Goal: Task Accomplishment & Management: Contribute content

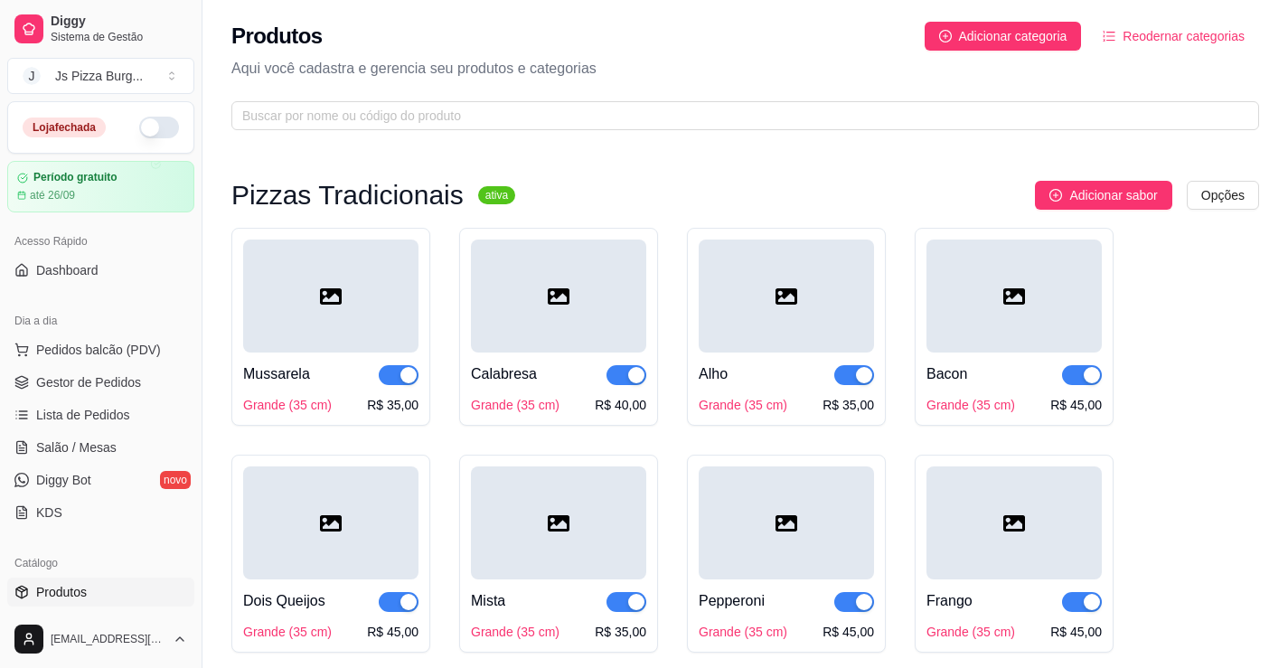
click at [142, 137] on button "button" at bounding box center [159, 128] width 40 height 22
click at [127, 381] on span "Gestor de Pedidos" at bounding box center [88, 382] width 105 height 18
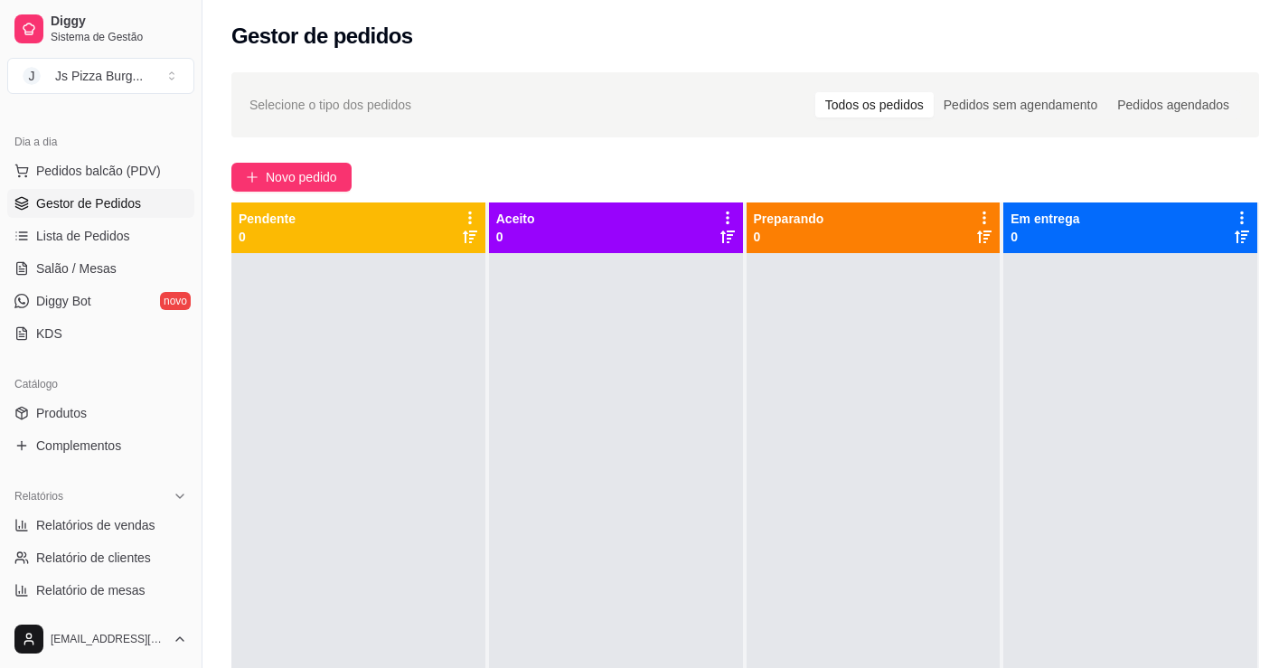
scroll to position [181, 0]
click at [136, 404] on link "Produtos" at bounding box center [100, 411] width 187 height 29
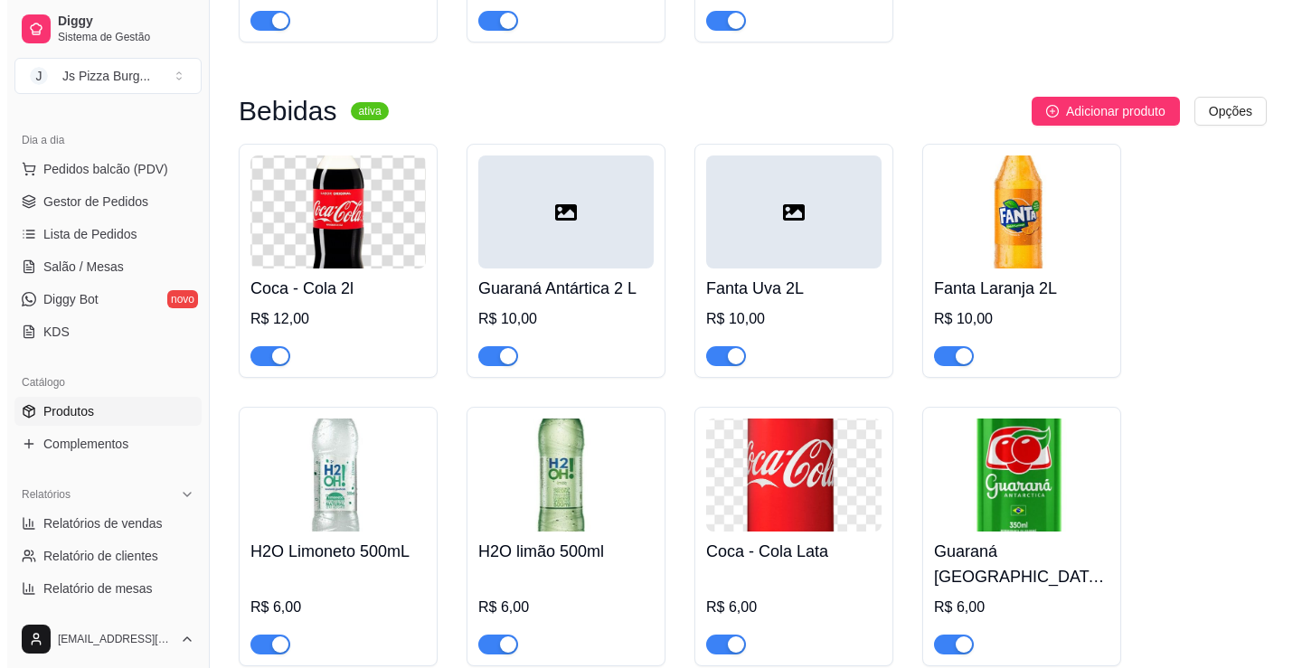
scroll to position [6509, 0]
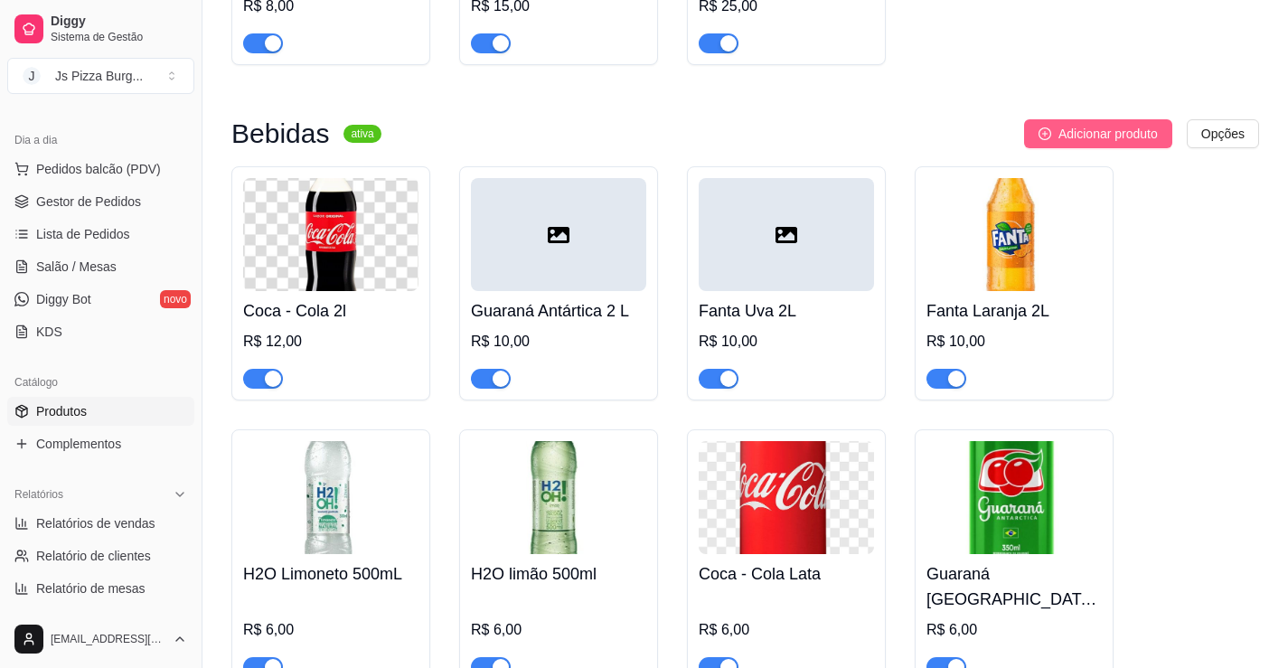
click at [1134, 144] on span "Adicionar produto" at bounding box center [1108, 134] width 99 height 20
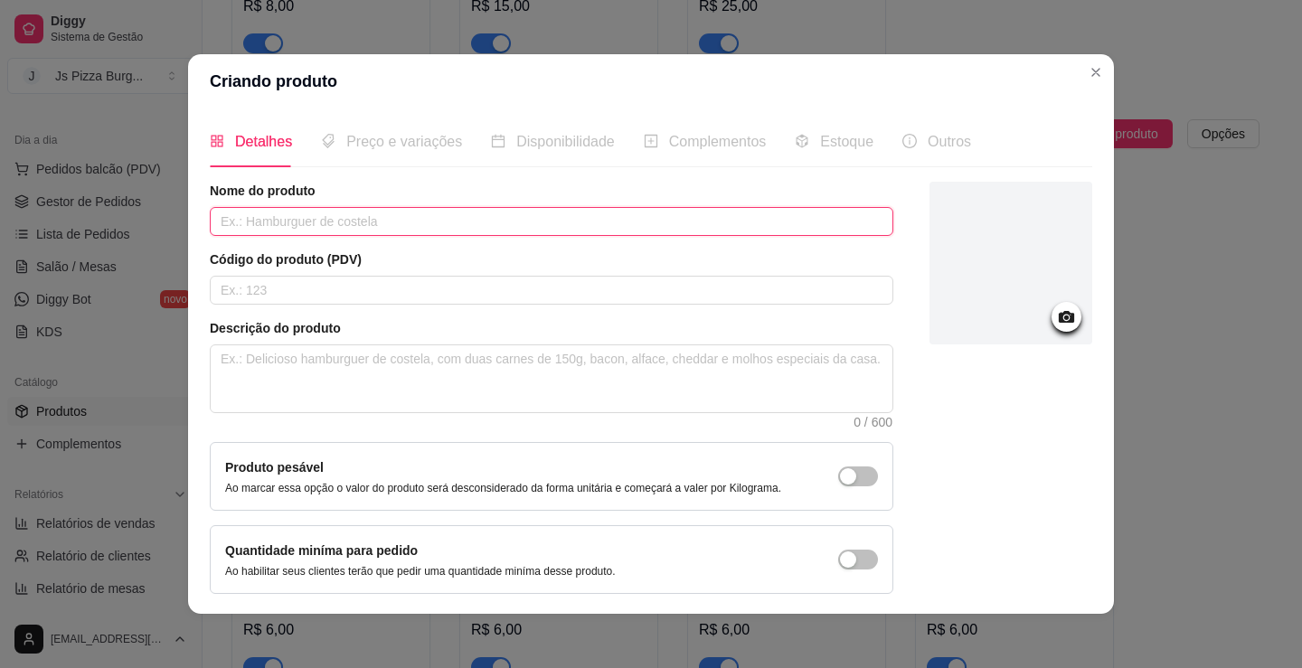
click at [410, 222] on input "text" at bounding box center [551, 221] width 683 height 29
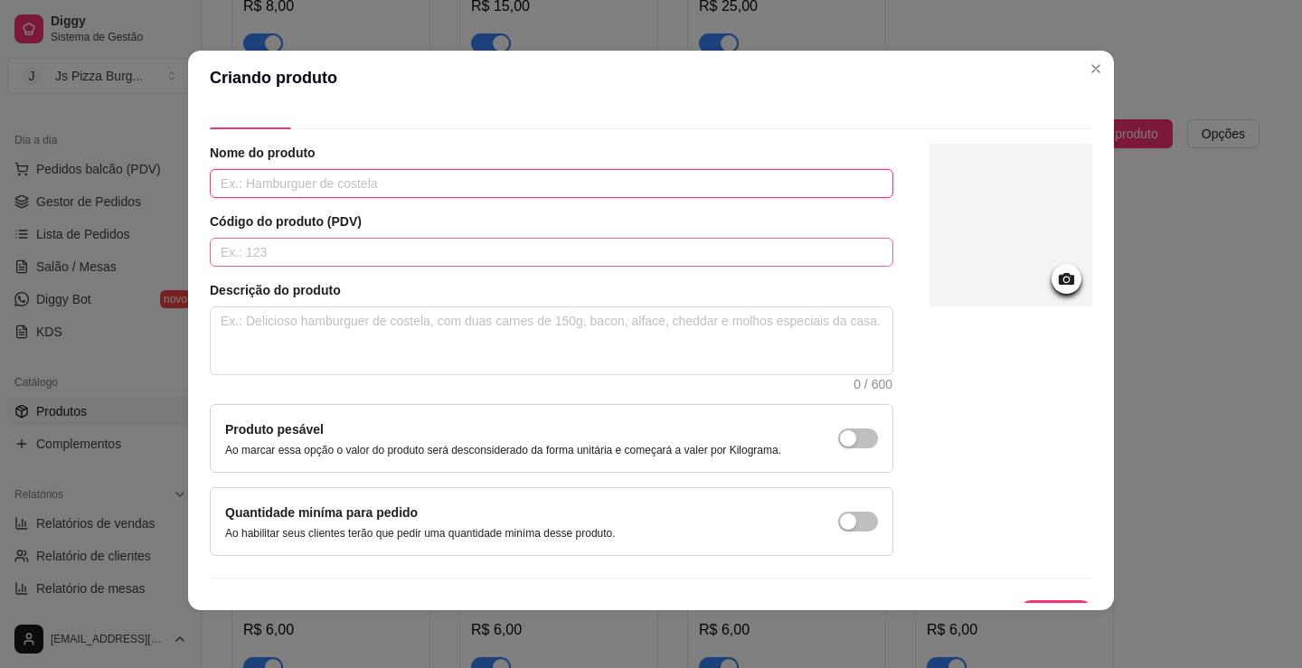
scroll to position [0, 0]
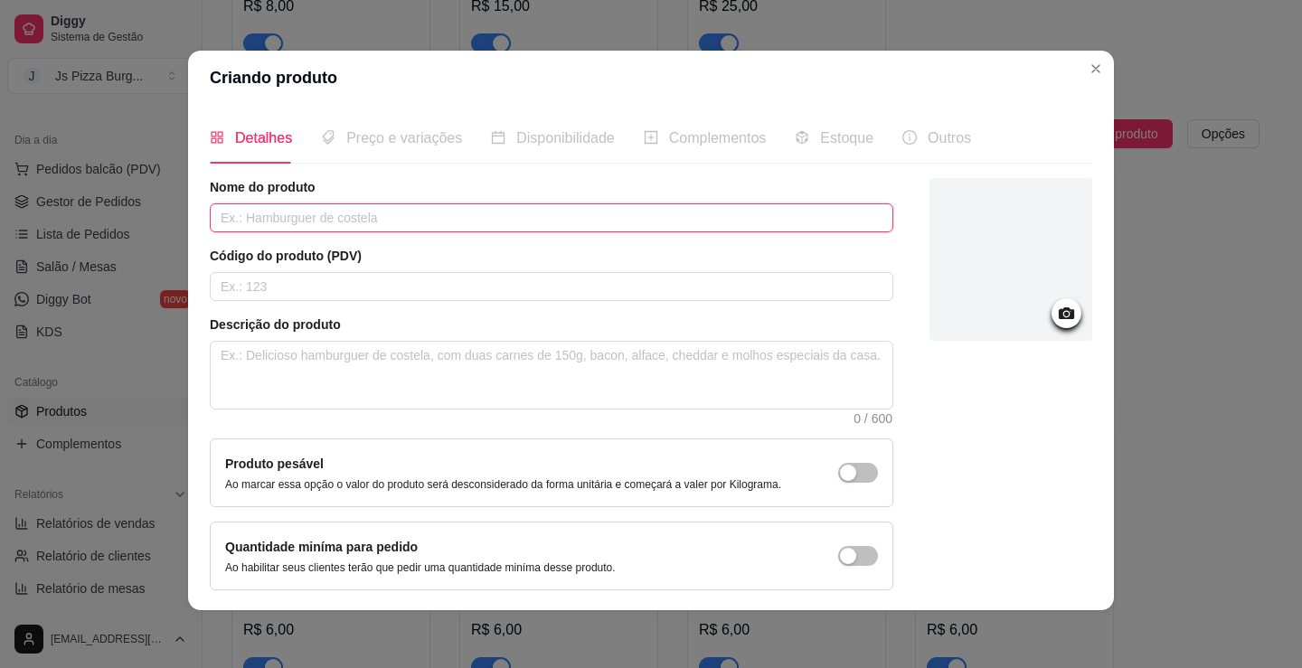
click at [523, 212] on input "text" at bounding box center [551, 217] width 683 height 29
type input "c"
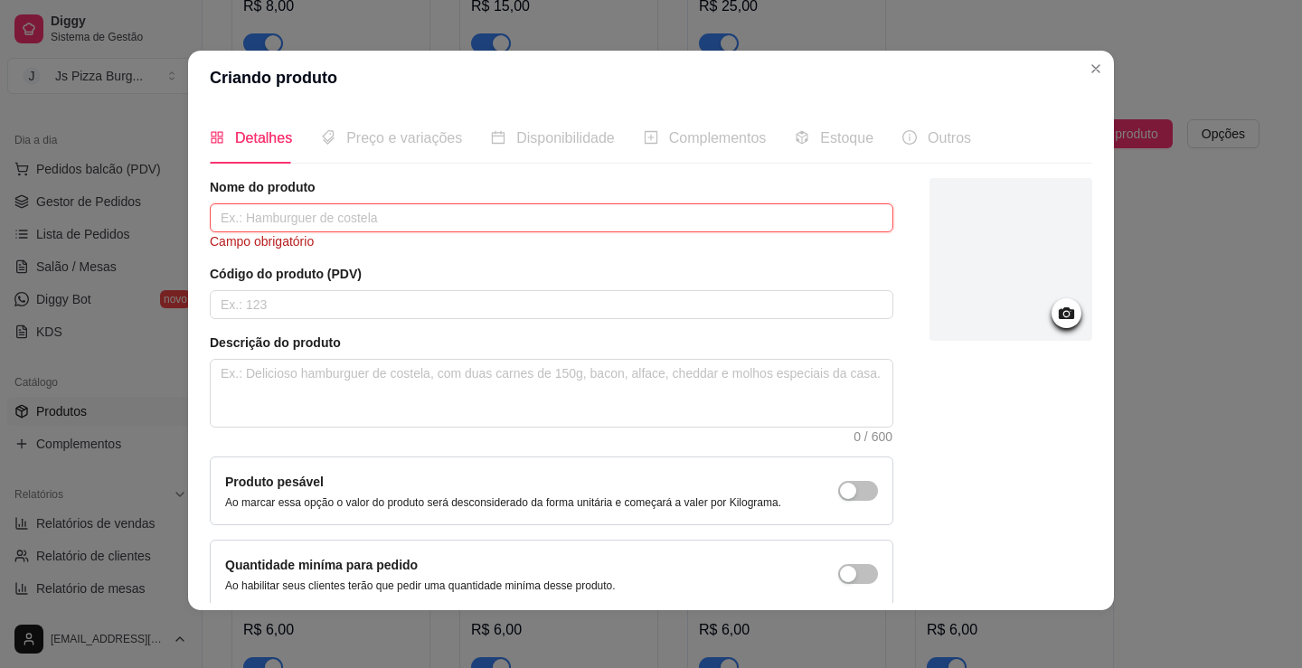
type input "c"
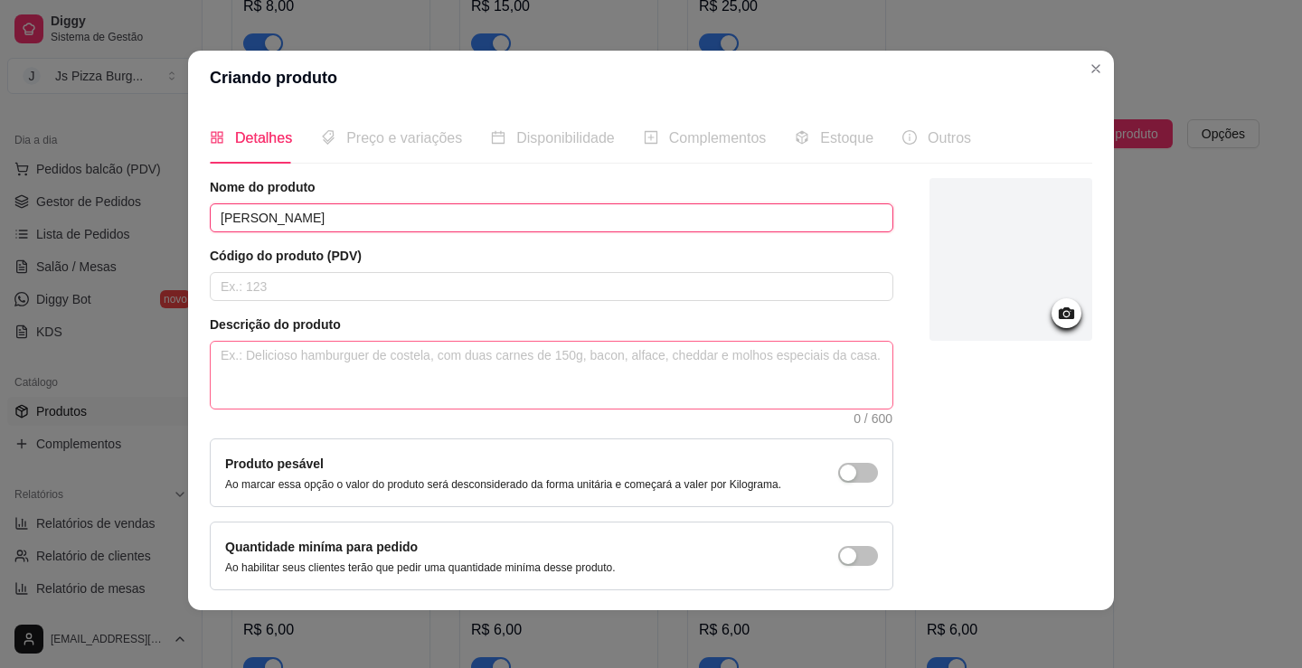
type input "[PERSON_NAME]"
click at [431, 361] on textarea at bounding box center [552, 375] width 682 height 67
type textarea "4"
type textarea "47"
type textarea "473"
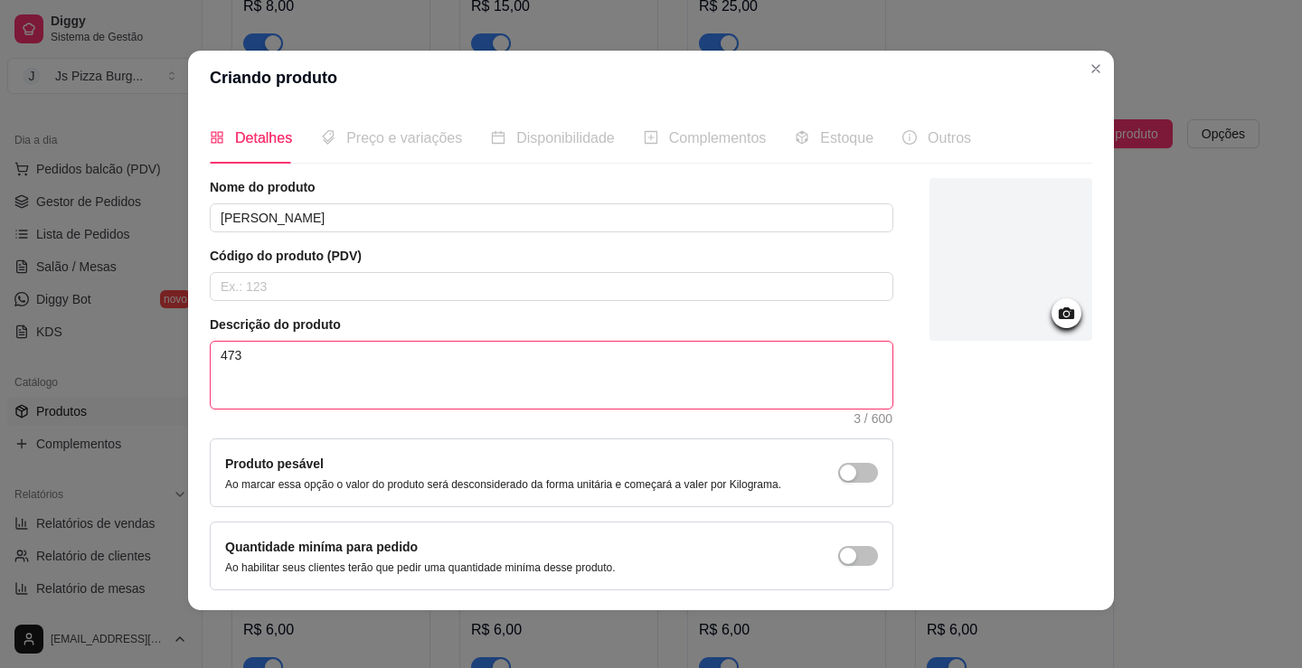
type textarea "473m"
type textarea "473ml"
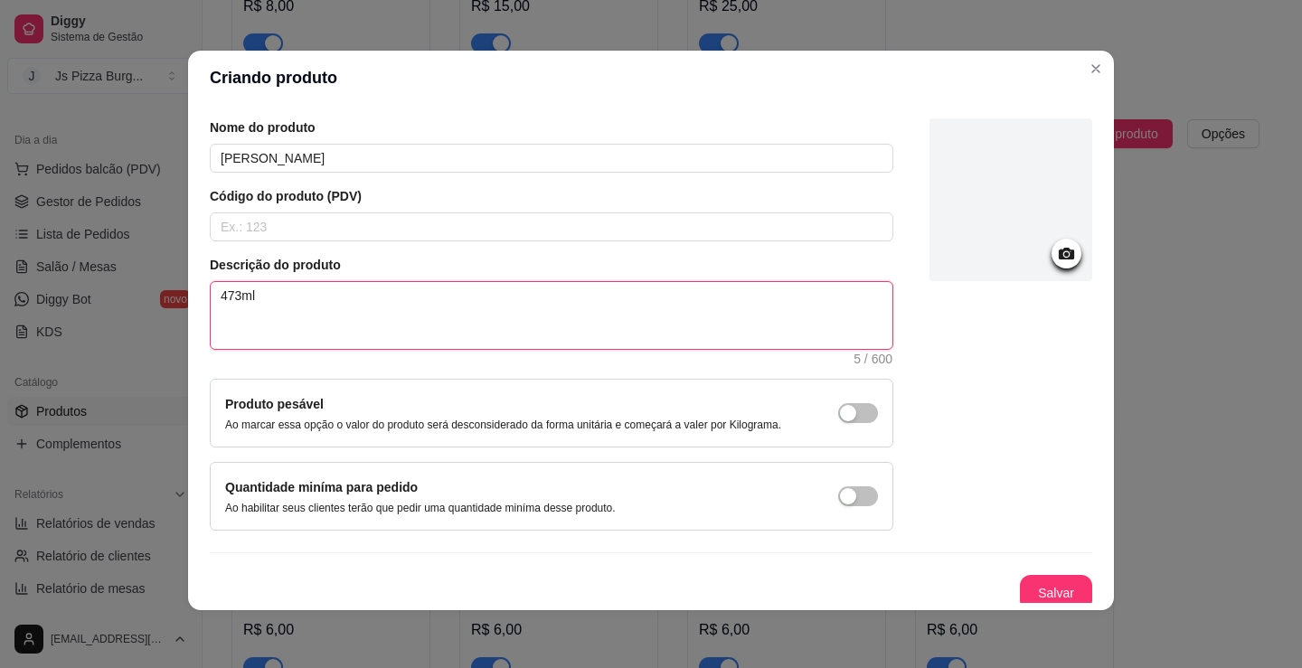
scroll to position [68, 0]
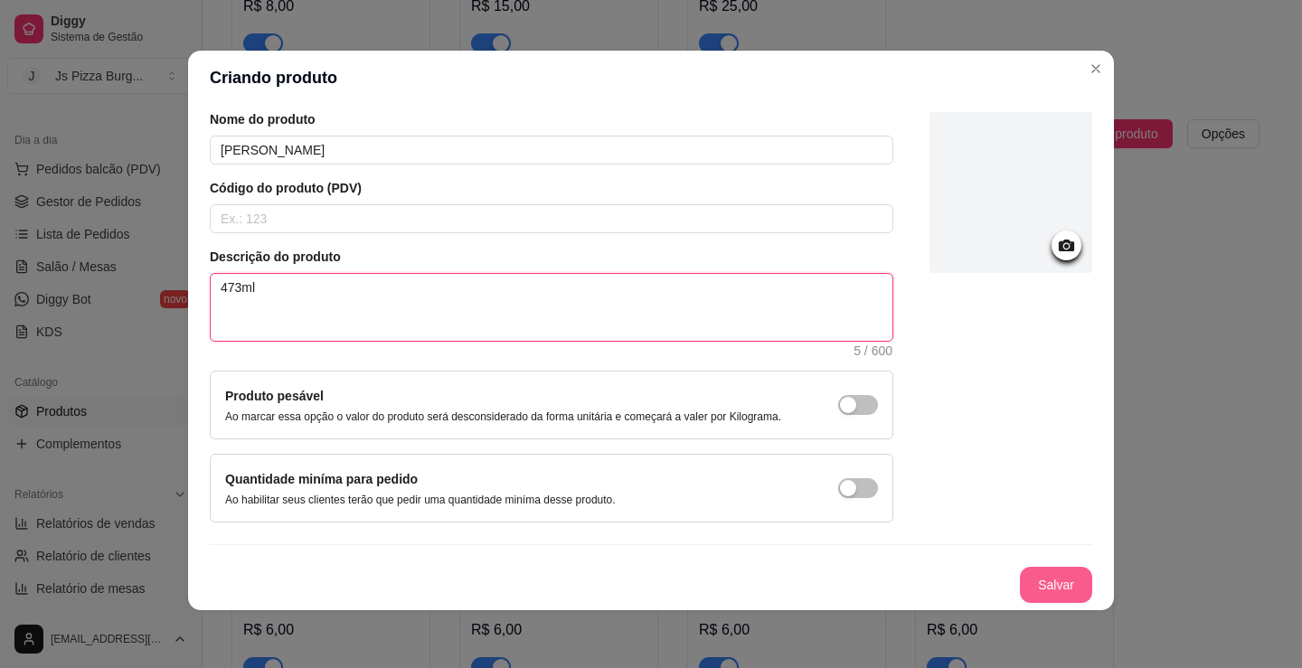
type textarea "473ml"
click at [1050, 589] on button "Salvar" at bounding box center [1056, 585] width 72 height 36
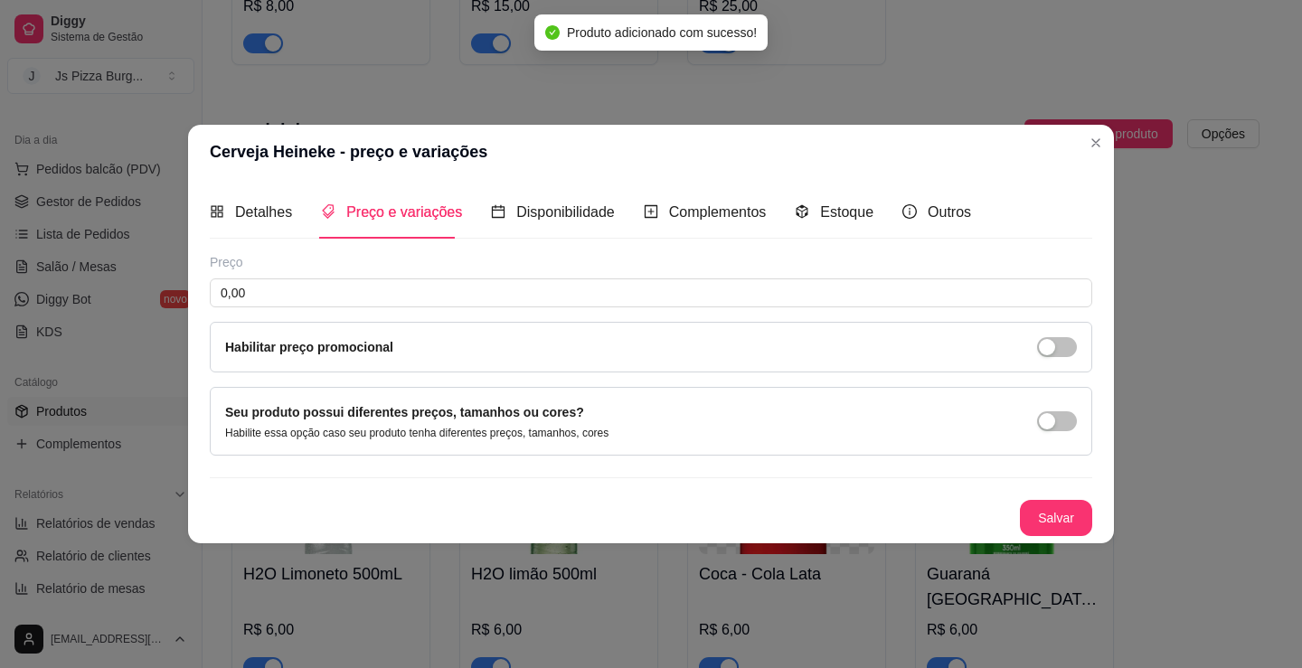
scroll to position [0, 0]
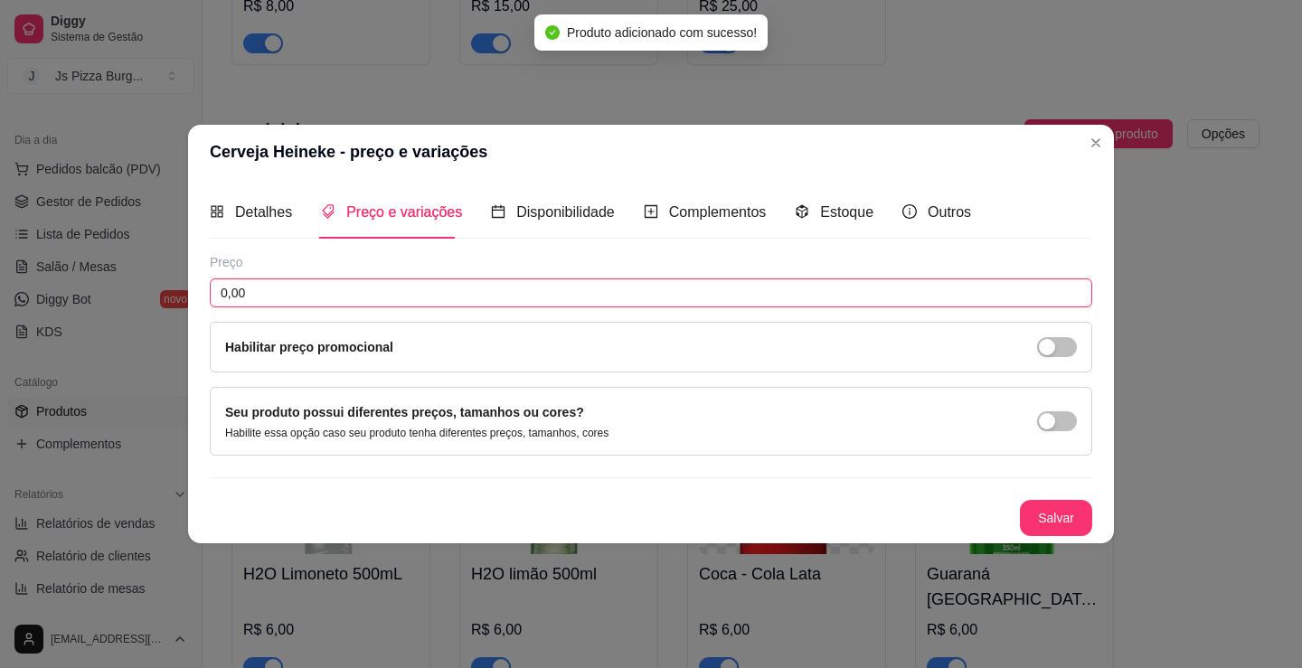
click at [452, 298] on input "0,00" at bounding box center [651, 292] width 882 height 29
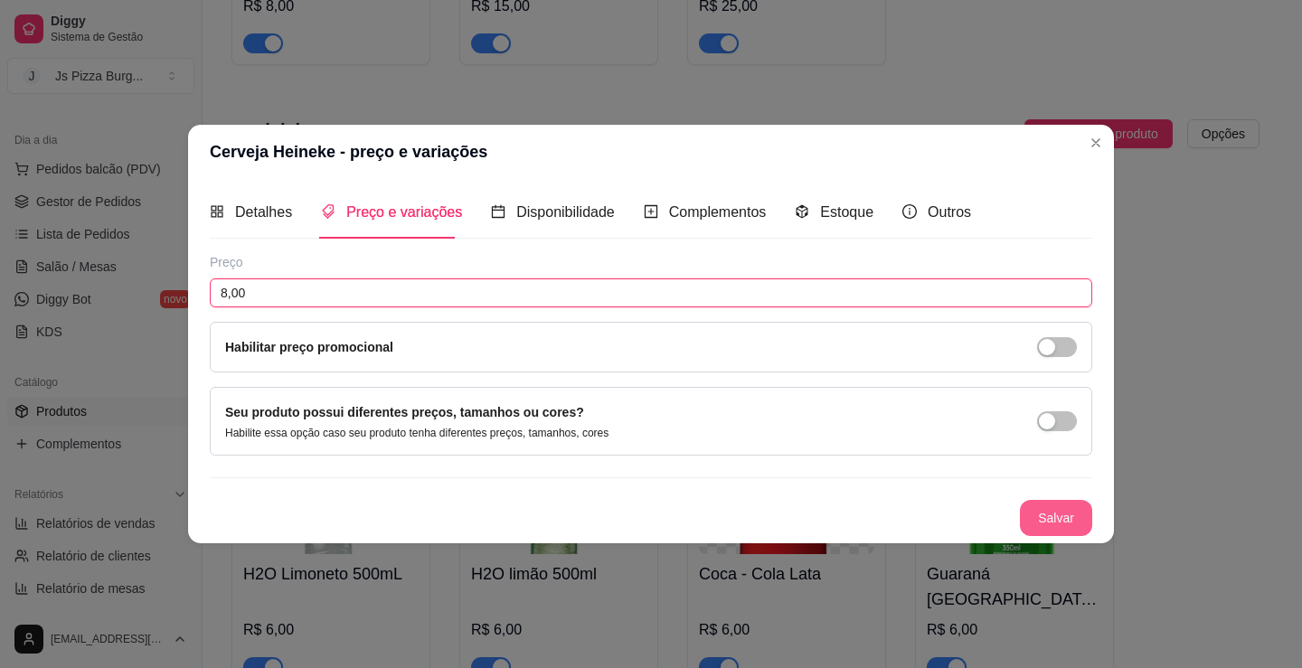
type input "8,00"
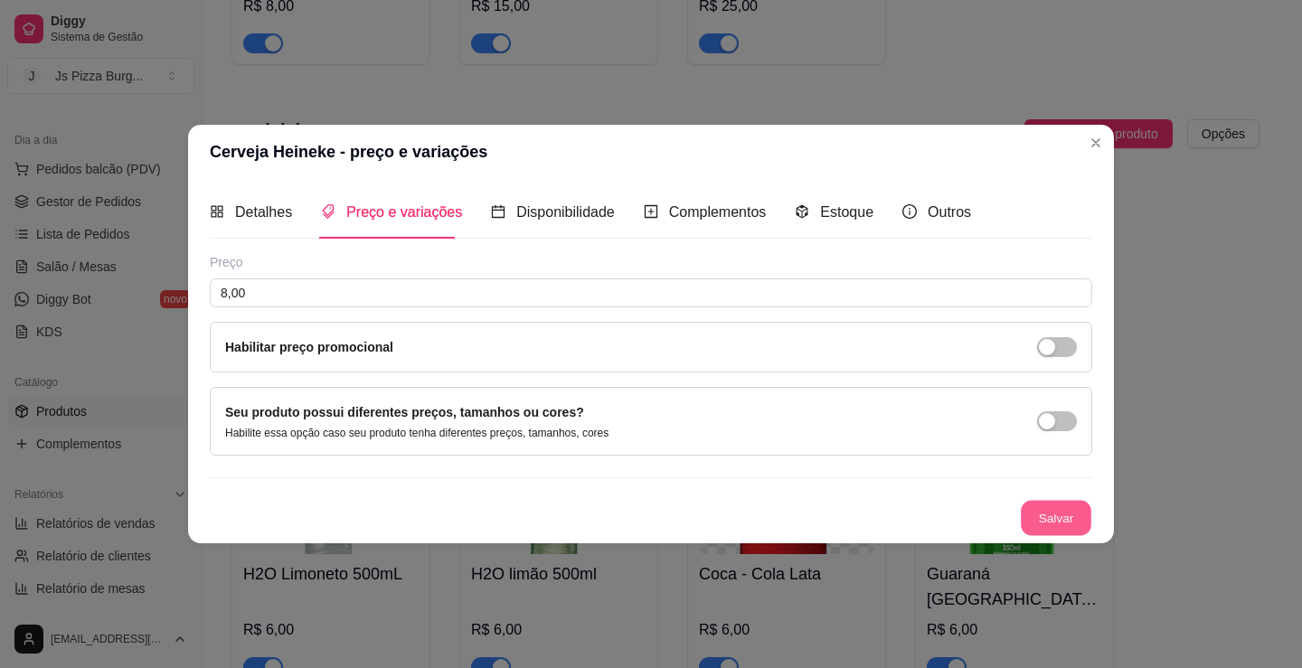
click at [1068, 529] on button "Salvar" at bounding box center [1056, 517] width 71 height 35
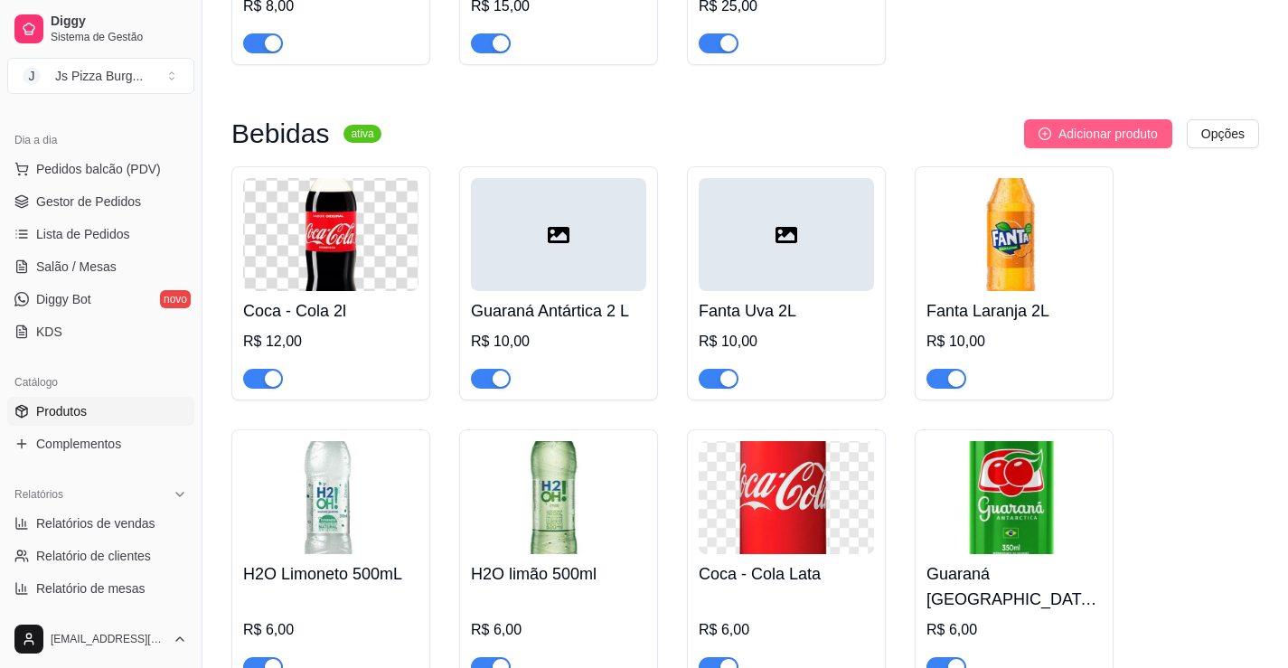
click at [1104, 148] on button "Adicionar produto" at bounding box center [1098, 133] width 148 height 29
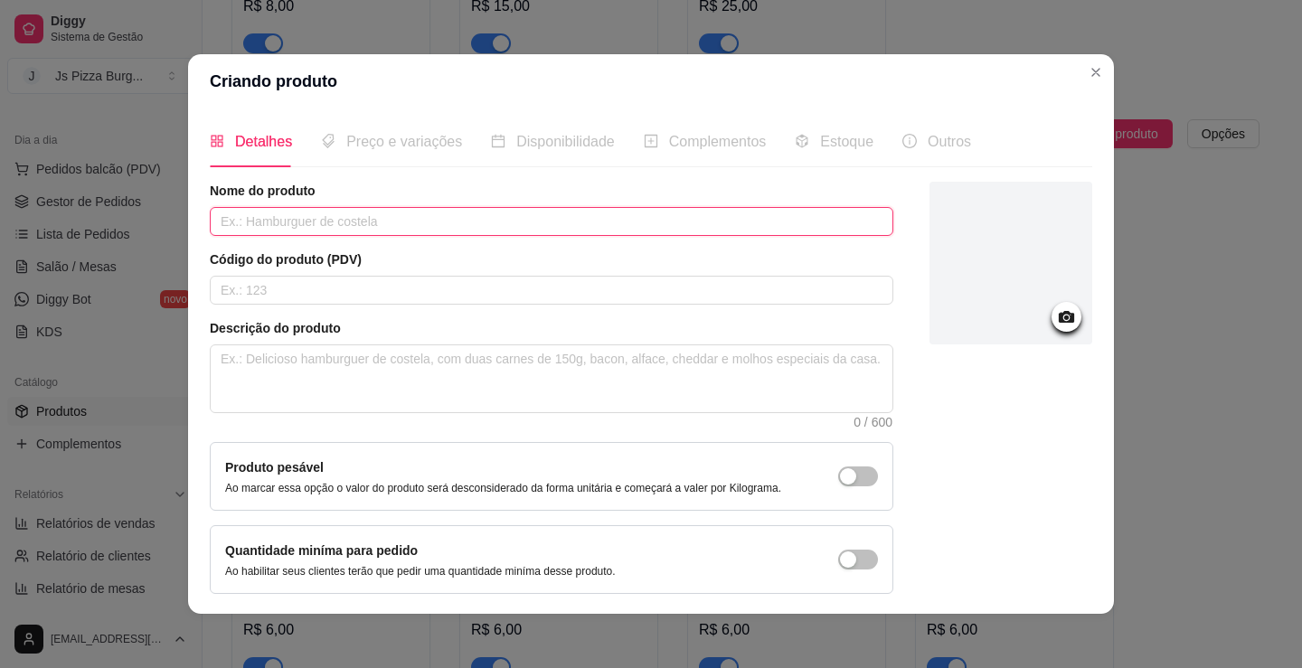
click at [656, 224] on input "text" at bounding box center [551, 221] width 683 height 29
type input "Cerveja Brahma"
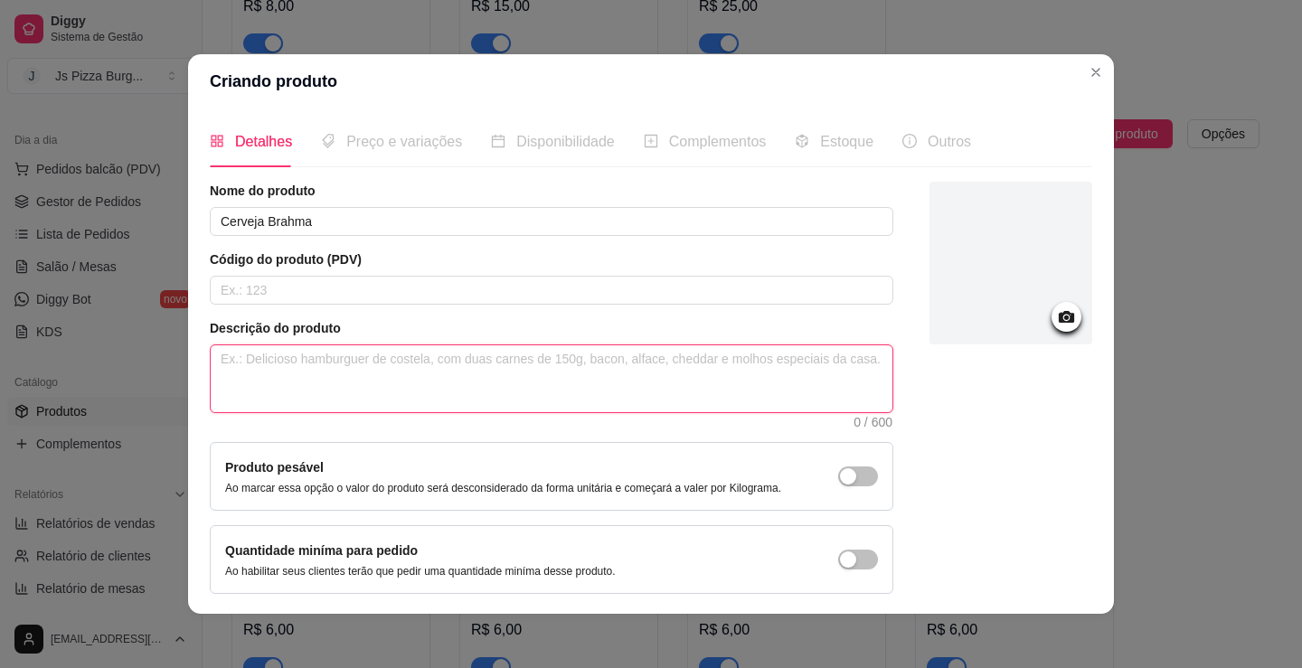
click at [598, 364] on textarea at bounding box center [552, 378] width 682 height 67
type textarea "4"
type textarea "47"
type textarea "473"
type textarea "473m"
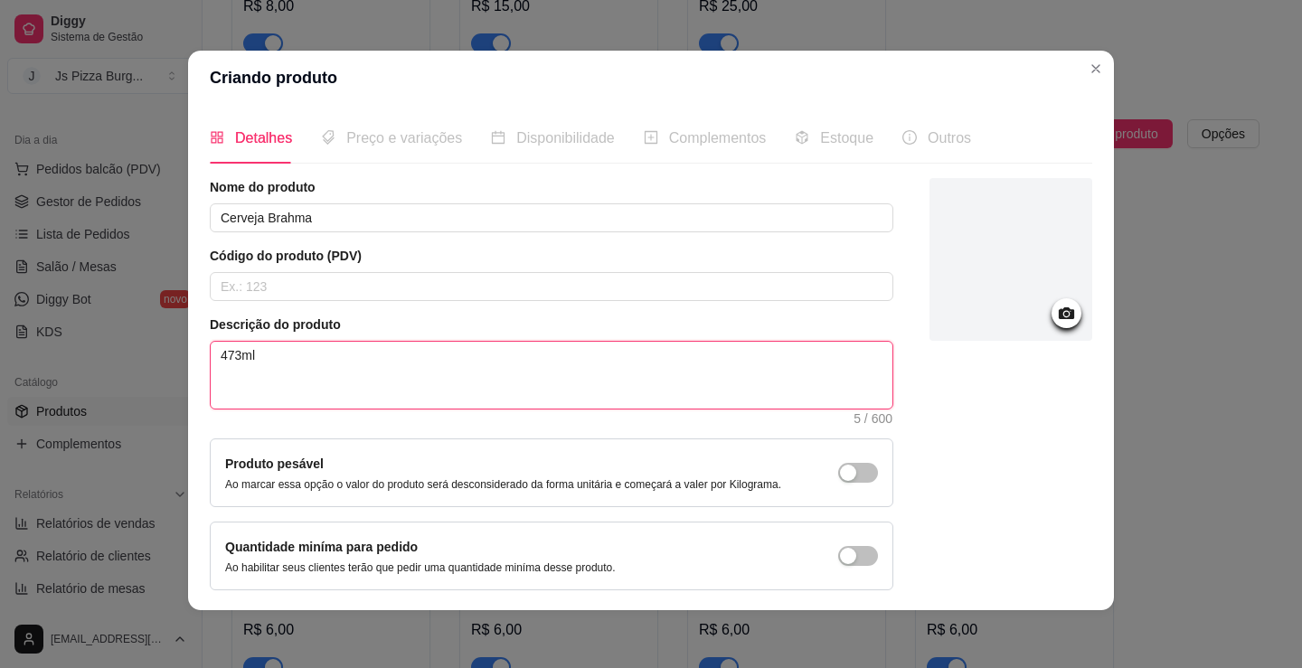
scroll to position [68, 0]
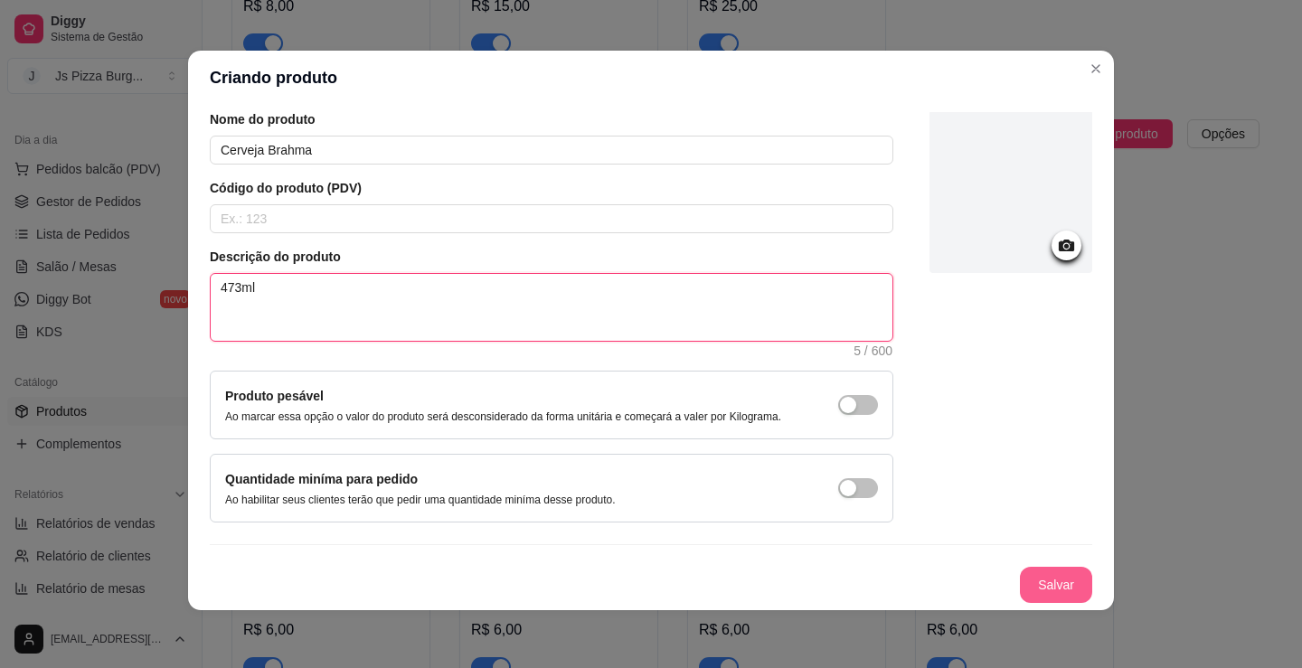
type textarea "473ml"
click at [1049, 579] on button "Salvar" at bounding box center [1056, 585] width 71 height 35
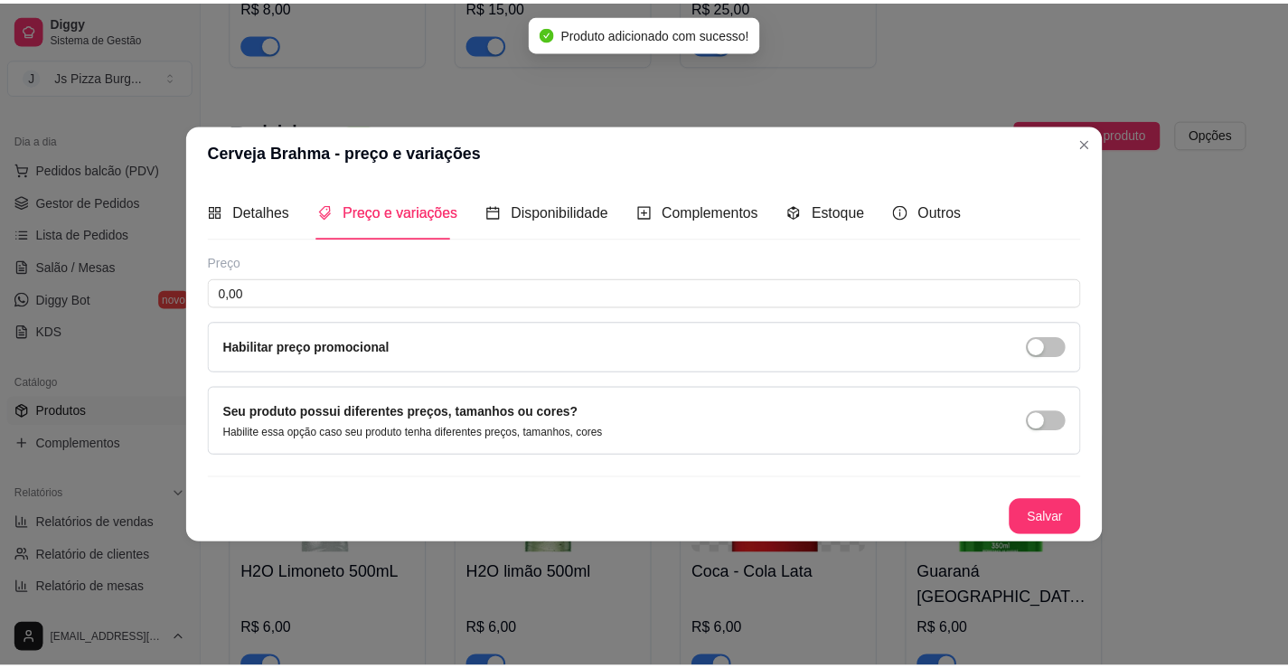
scroll to position [0, 0]
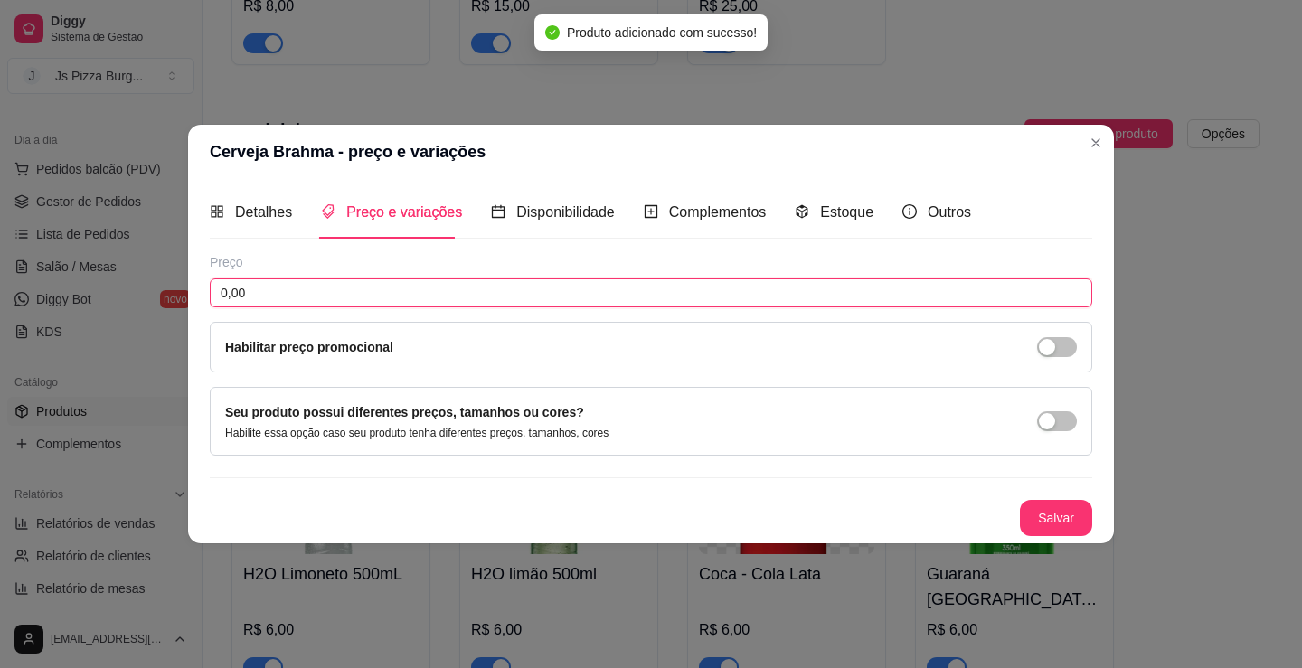
click at [627, 295] on input "0,00" at bounding box center [651, 292] width 882 height 29
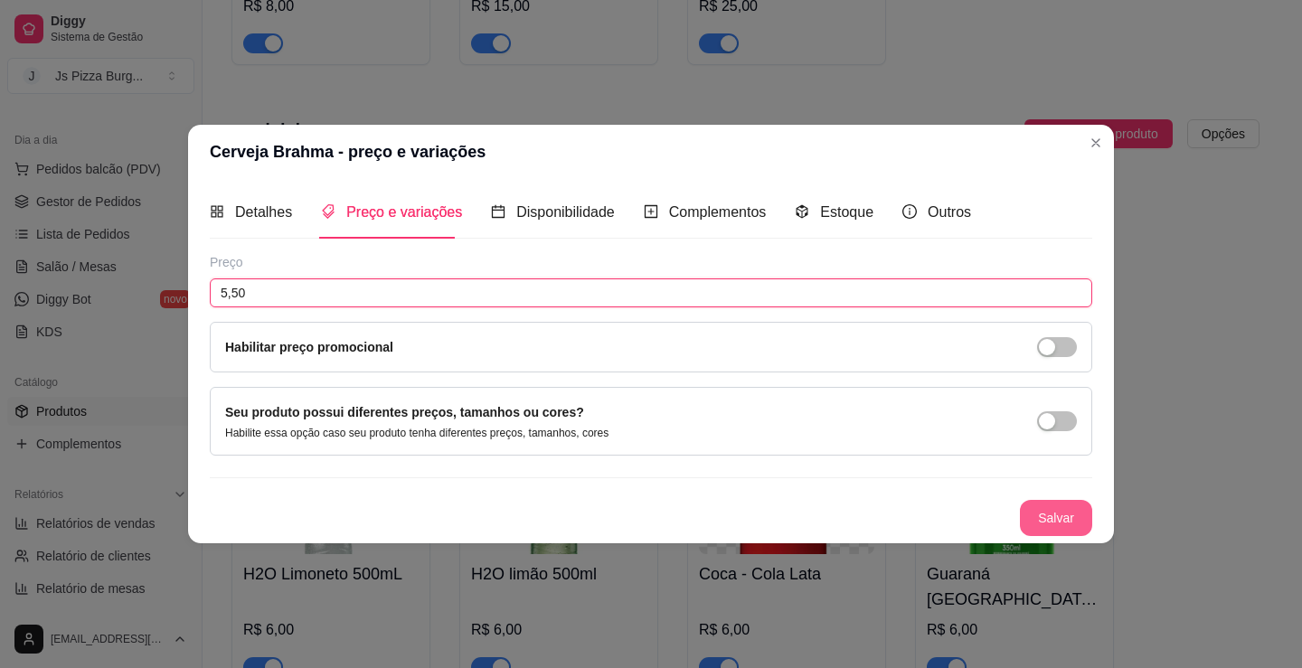
type input "5,50"
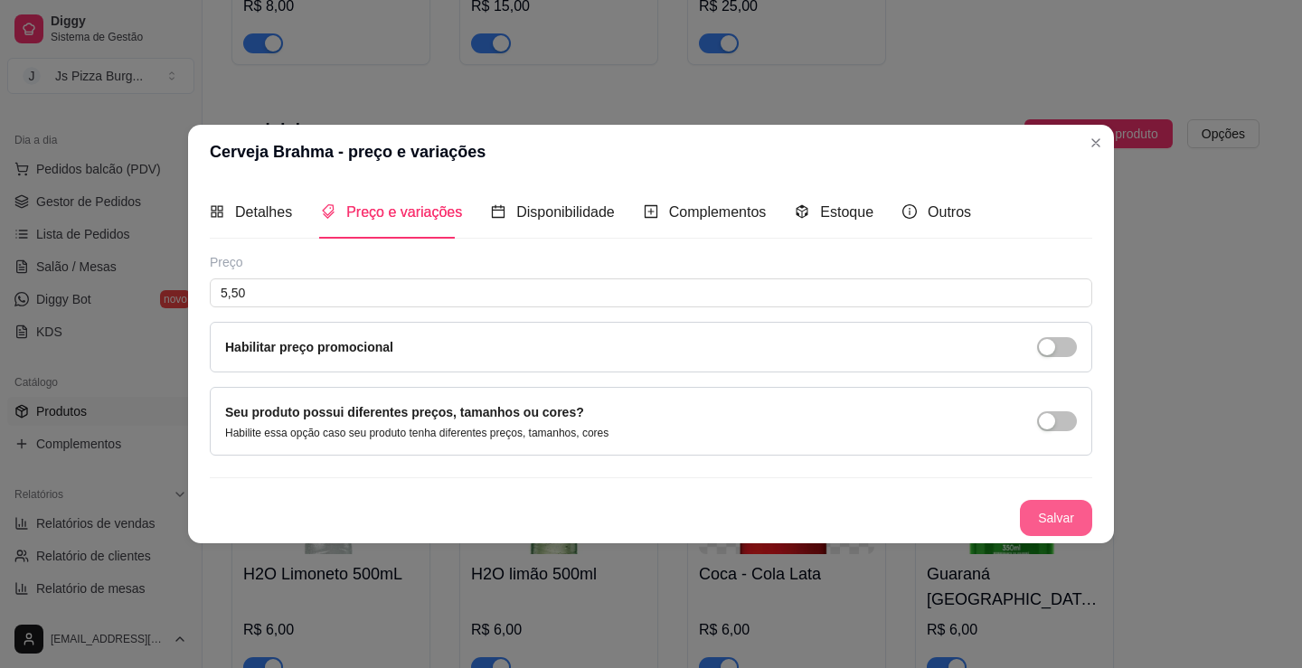
click at [1060, 513] on button "Salvar" at bounding box center [1056, 518] width 72 height 36
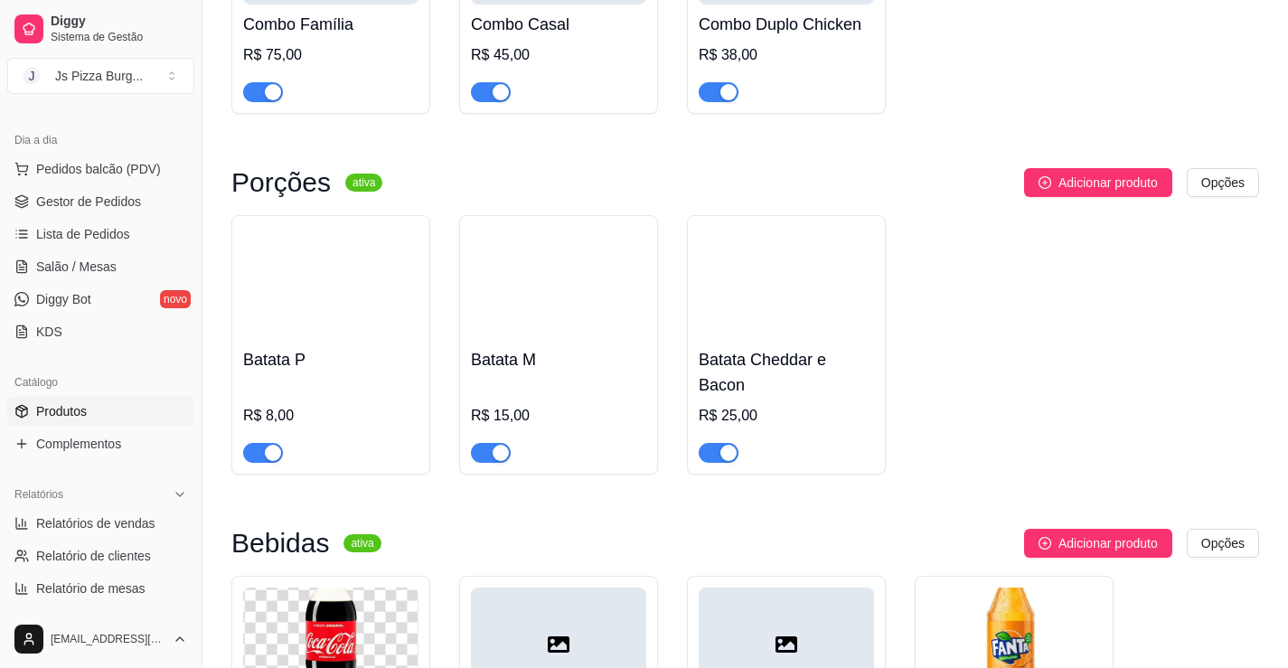
scroll to position [5898, 0]
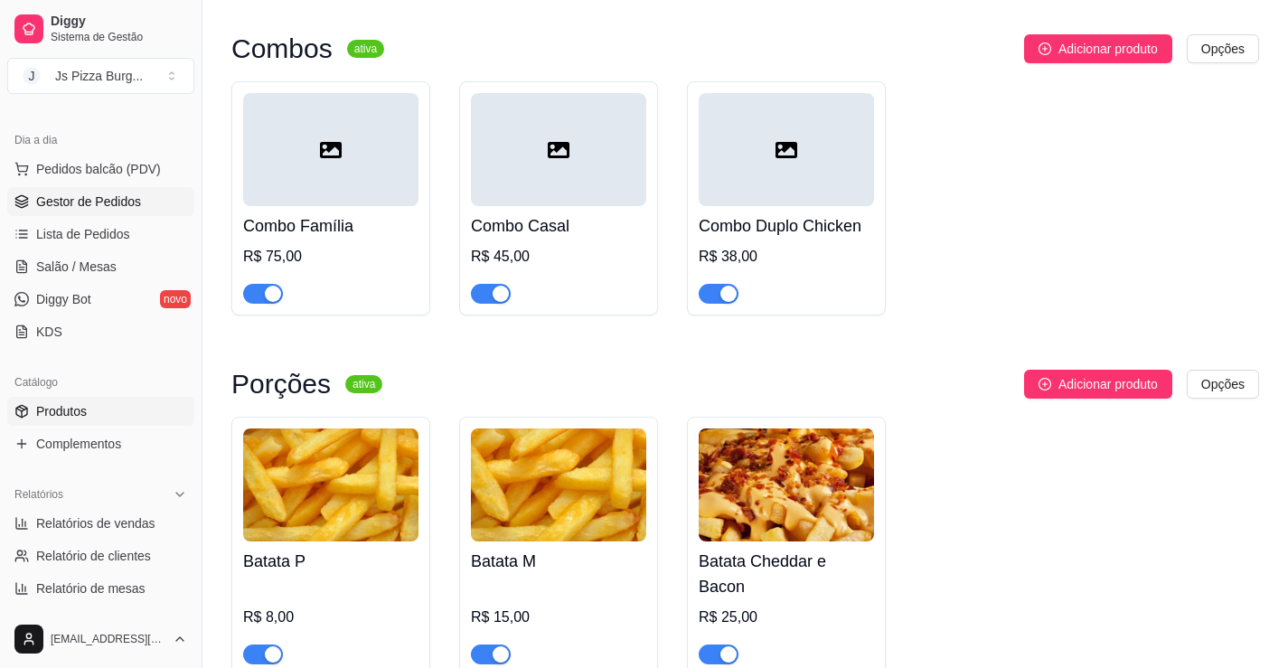
click at [136, 207] on span "Gestor de Pedidos" at bounding box center [88, 202] width 105 height 18
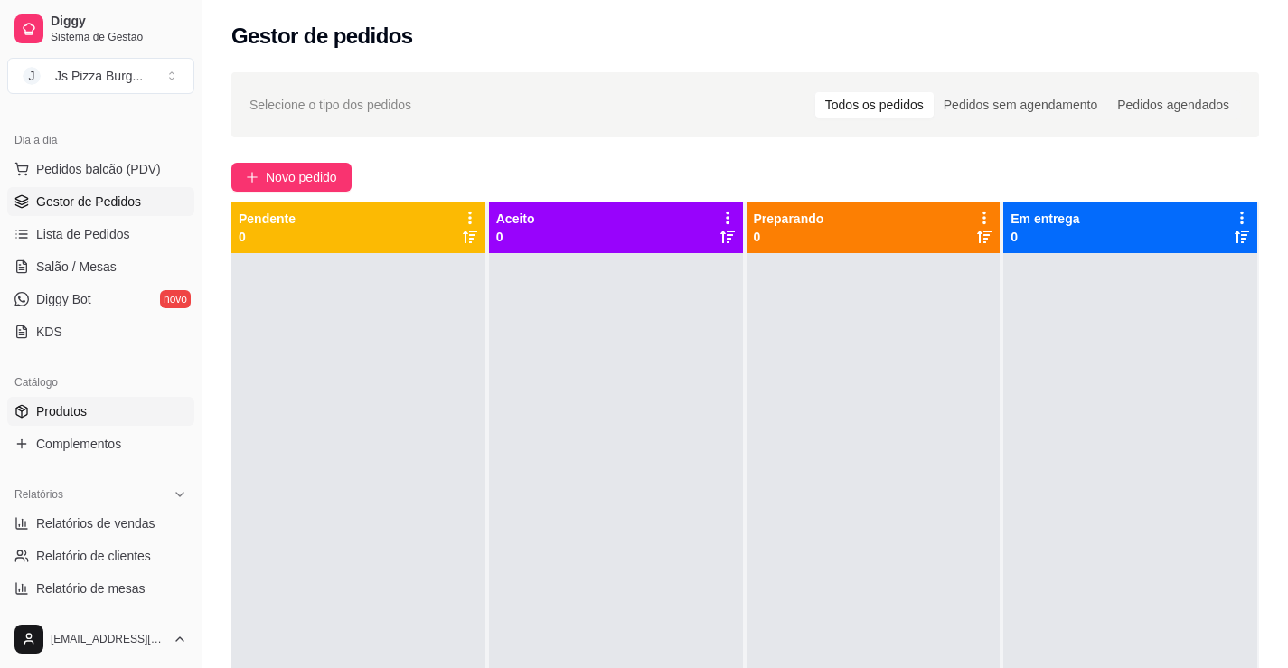
click at [165, 400] on link "Produtos" at bounding box center [100, 411] width 187 height 29
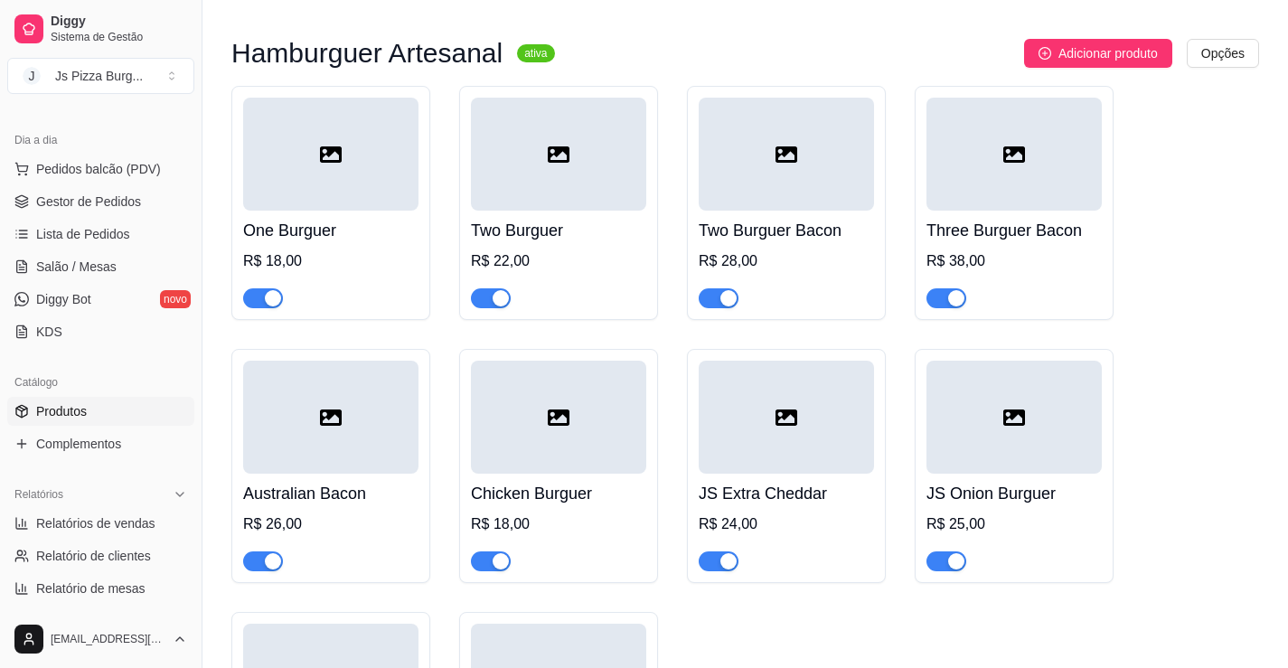
scroll to position [5062, 0]
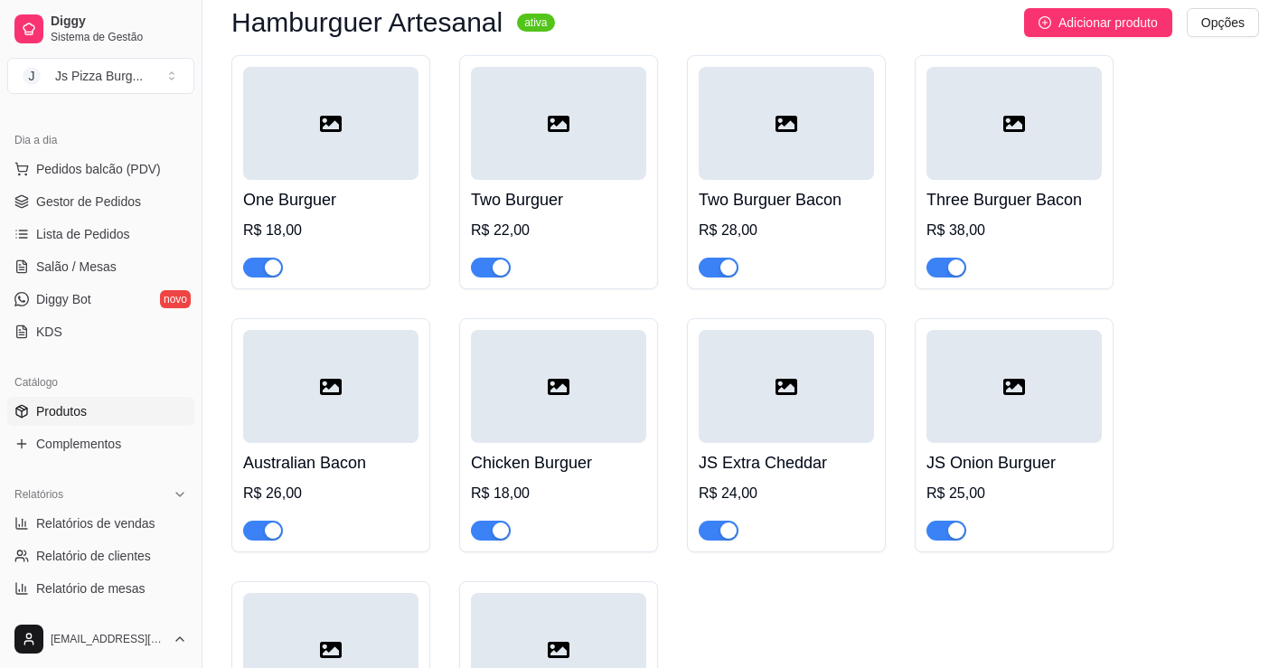
click at [499, 539] on div "button" at bounding box center [501, 531] width 16 height 16
click at [109, 201] on span "Gestor de Pedidos" at bounding box center [88, 202] width 105 height 18
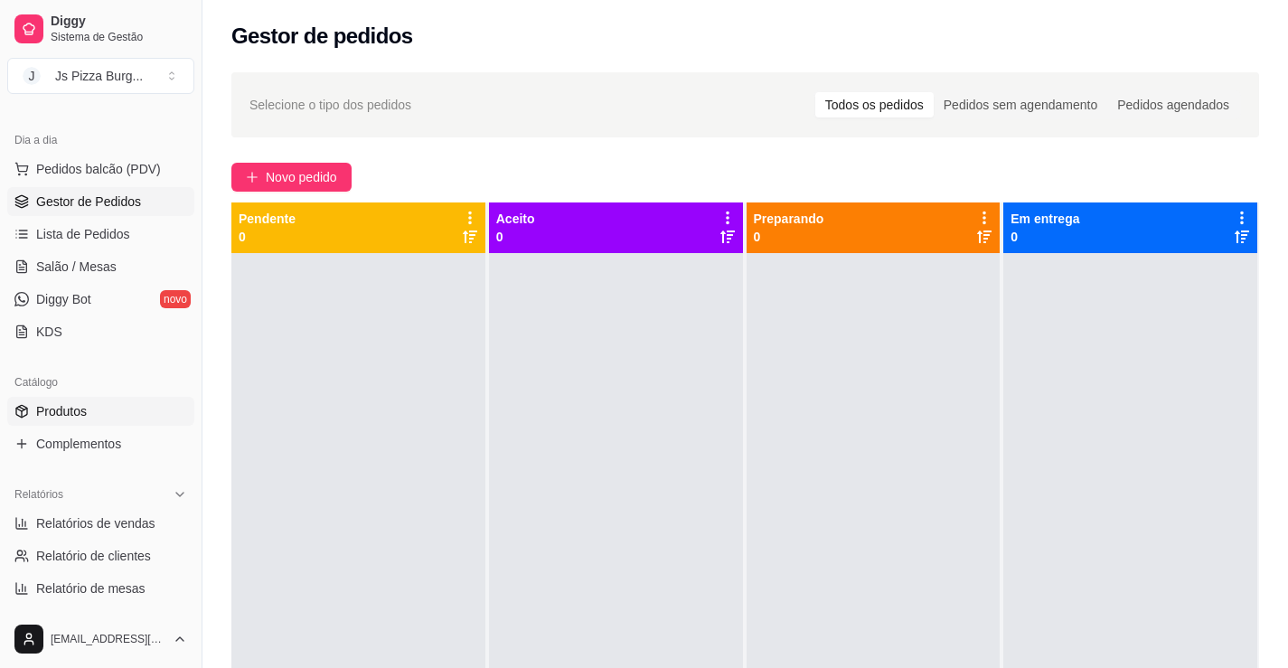
click at [64, 407] on span "Produtos" at bounding box center [61, 411] width 51 height 18
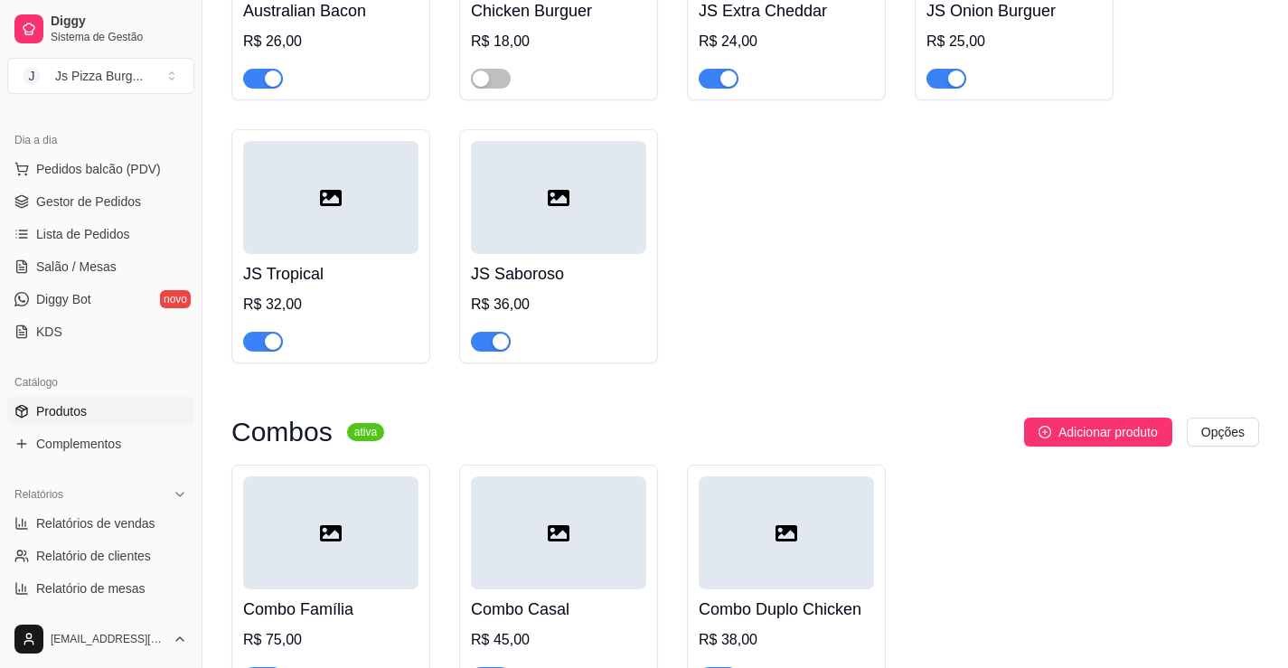
scroll to position [5876, 0]
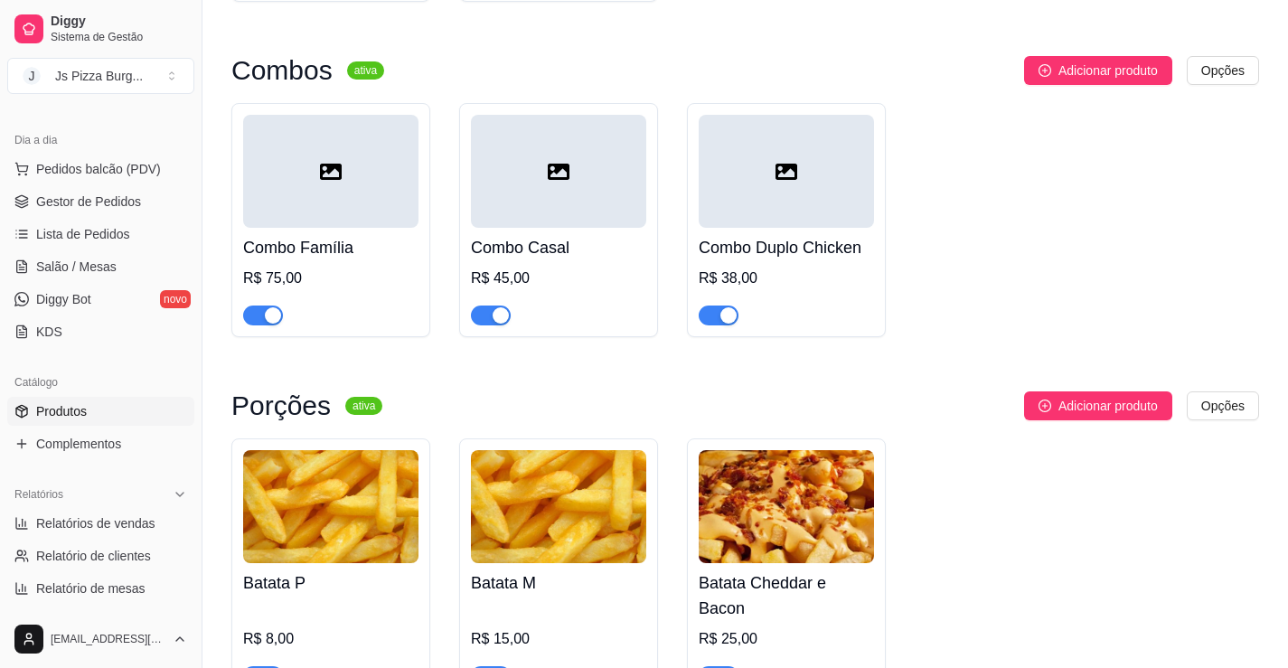
click at [720, 324] on div "button" at bounding box center [728, 315] width 16 height 16
click at [101, 193] on span "Gestor de Pedidos" at bounding box center [88, 202] width 105 height 18
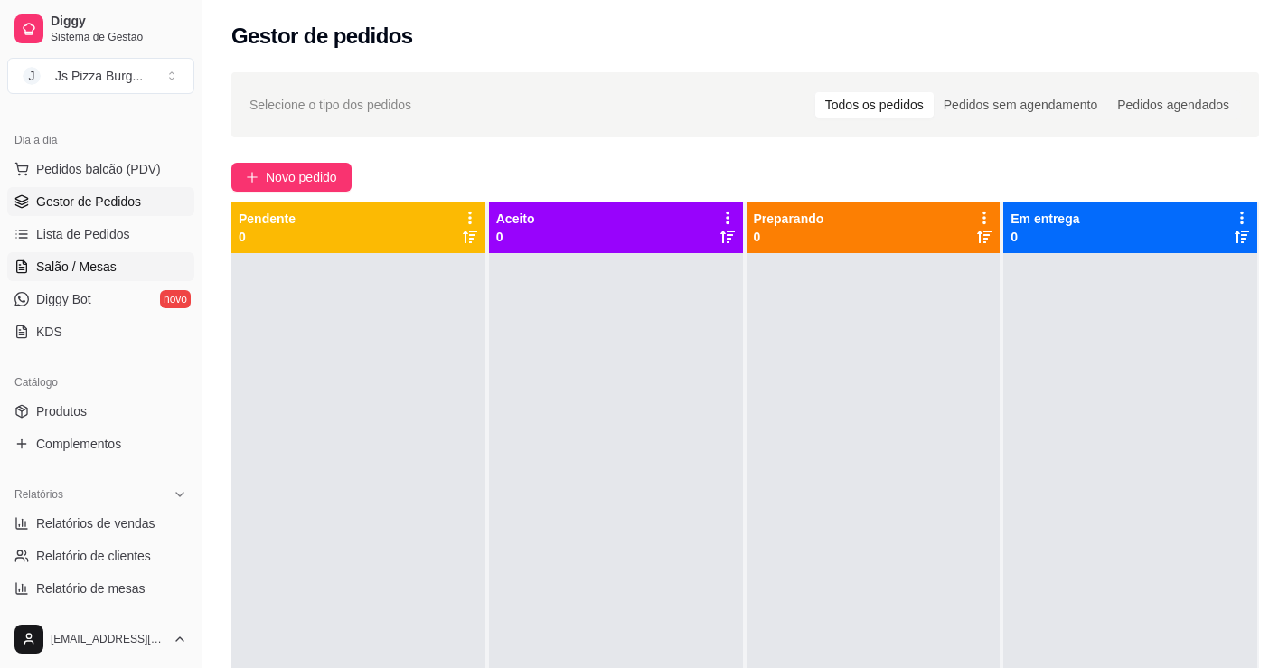
click at [77, 257] on link "Salão / Mesas" at bounding box center [100, 266] width 187 height 29
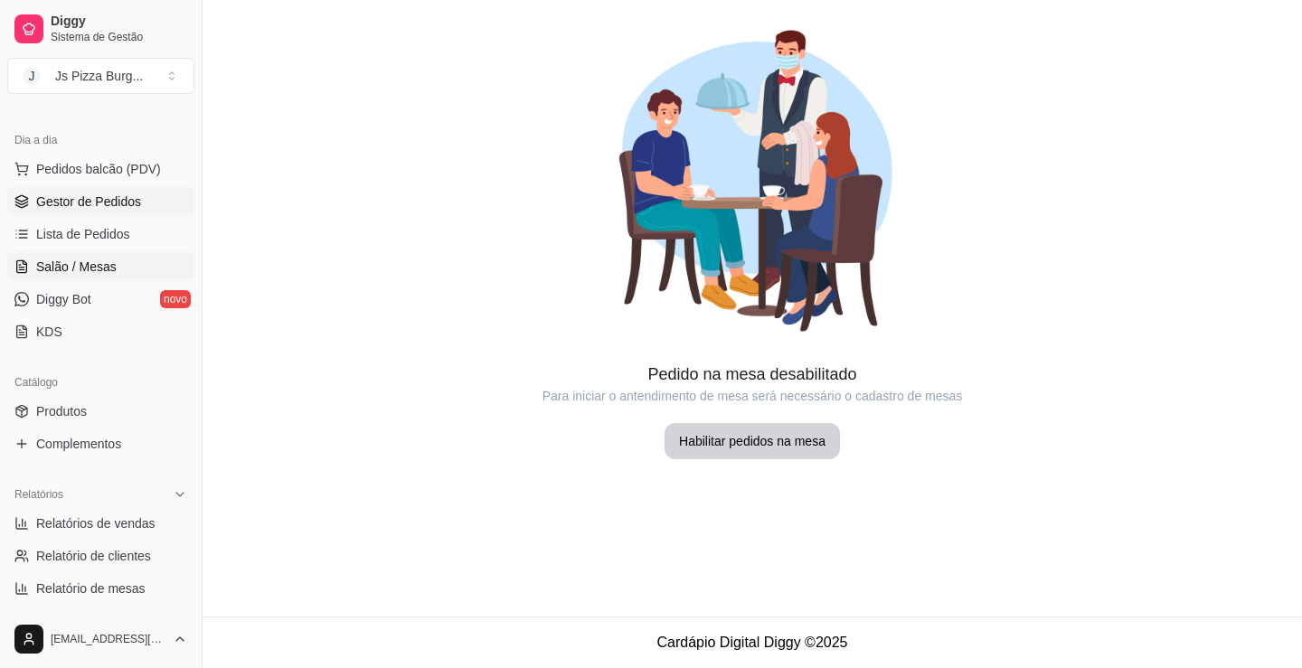
click at [162, 201] on link "Gestor de Pedidos" at bounding box center [100, 201] width 187 height 29
